Goal: Information Seeking & Learning: Check status

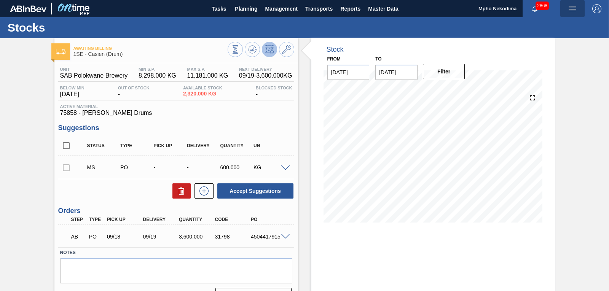
click at [572, 9] on img "button" at bounding box center [572, 8] width 9 height 9
click at [572, 7] on div at bounding box center [304, 145] width 609 height 291
click at [572, 7] on img "button" at bounding box center [572, 8] width 9 height 9
click at [512, 61] on div at bounding box center [304, 145] width 609 height 291
click at [572, 10] on img "button" at bounding box center [572, 8] width 9 height 9
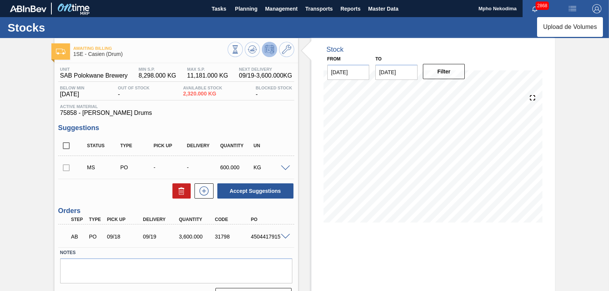
click at [572, 7] on div at bounding box center [304, 145] width 609 height 291
click at [572, 7] on img "button" at bounding box center [572, 8] width 9 height 9
click at [569, 11] on div at bounding box center [304, 145] width 609 height 291
click at [570, 7] on img "button" at bounding box center [572, 8] width 9 height 9
drag, startPoint x: 588, startPoint y: 139, endPoint x: 382, endPoint y: 1, distance: 247.8
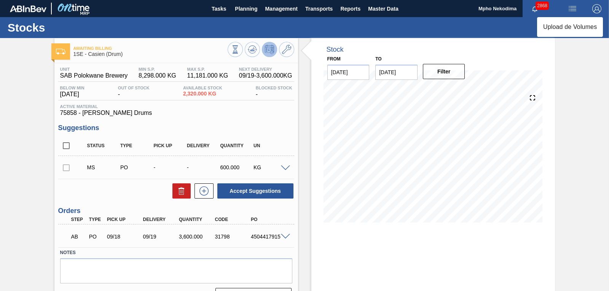
click at [587, 137] on div at bounding box center [304, 145] width 609 height 291
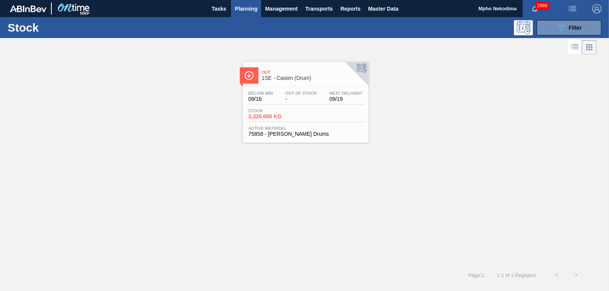
click at [245, 8] on span "Planning" at bounding box center [246, 8] width 22 height 9
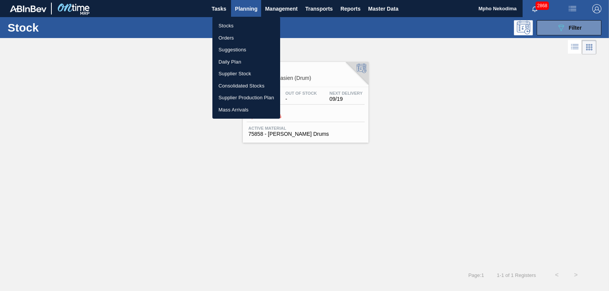
click at [237, 24] on li "Stocks" at bounding box center [246, 26] width 68 height 12
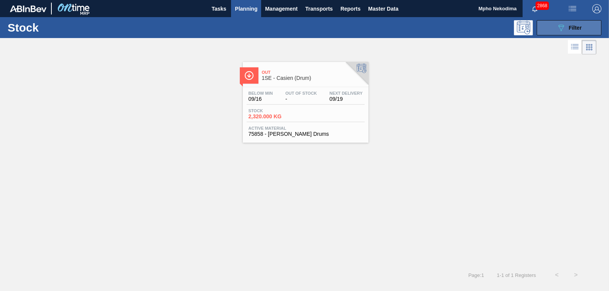
click at [551, 30] on button "089F7B8B-B2A5-4AFE-B5C0-19BA573D28AC Filter" at bounding box center [569, 27] width 65 height 15
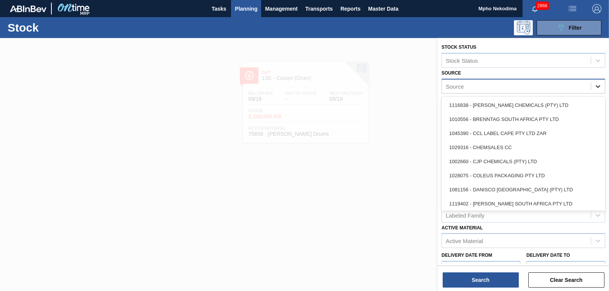
click at [601, 85] on div at bounding box center [598, 87] width 14 height 14
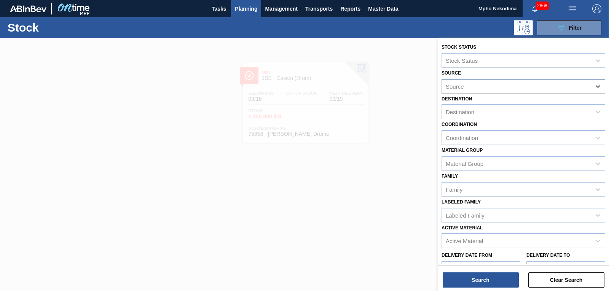
click at [509, 87] on div "Source" at bounding box center [516, 86] width 149 height 11
type input "mcc"
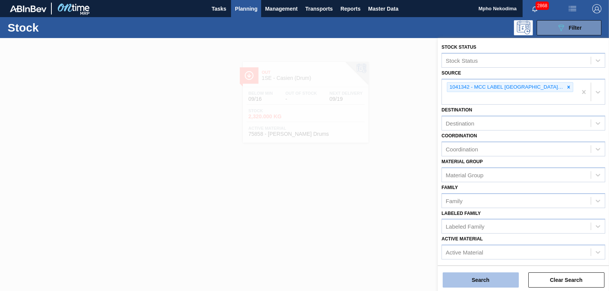
click at [487, 279] on button "Search" at bounding box center [481, 280] width 76 height 15
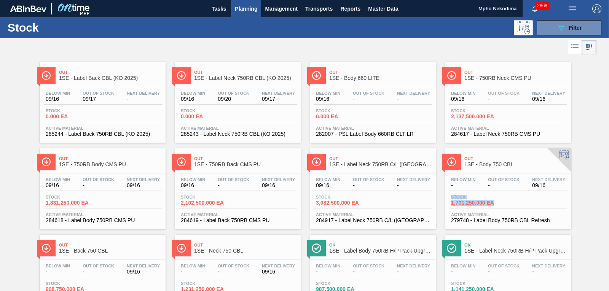
drag, startPoint x: 607, startPoint y: 187, endPoint x: 608, endPoint y: 201, distance: 14.5
click at [608, 201] on main "Tasks Planning Management Transports Reports Master Data Mpho Nekodima 2868 Mar…" at bounding box center [304, 145] width 609 height 291
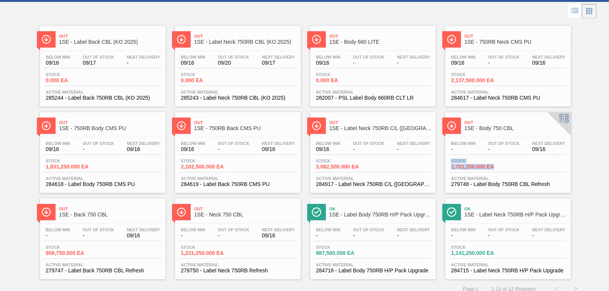
scroll to position [43, 0]
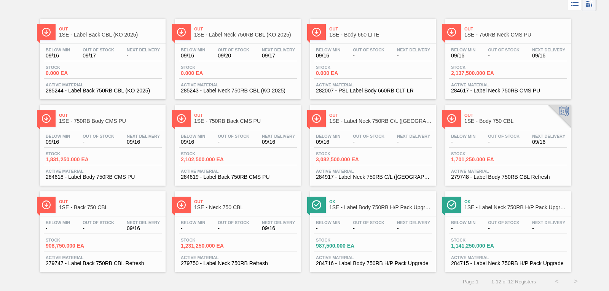
click at [589, 64] on div "Out 1SE - Label Back CBL (KO 2025) Below Min 09/16 Out Of Stock 09/17 Next Deli…" at bounding box center [304, 142] width 609 height 259
